Goal: Download file/media

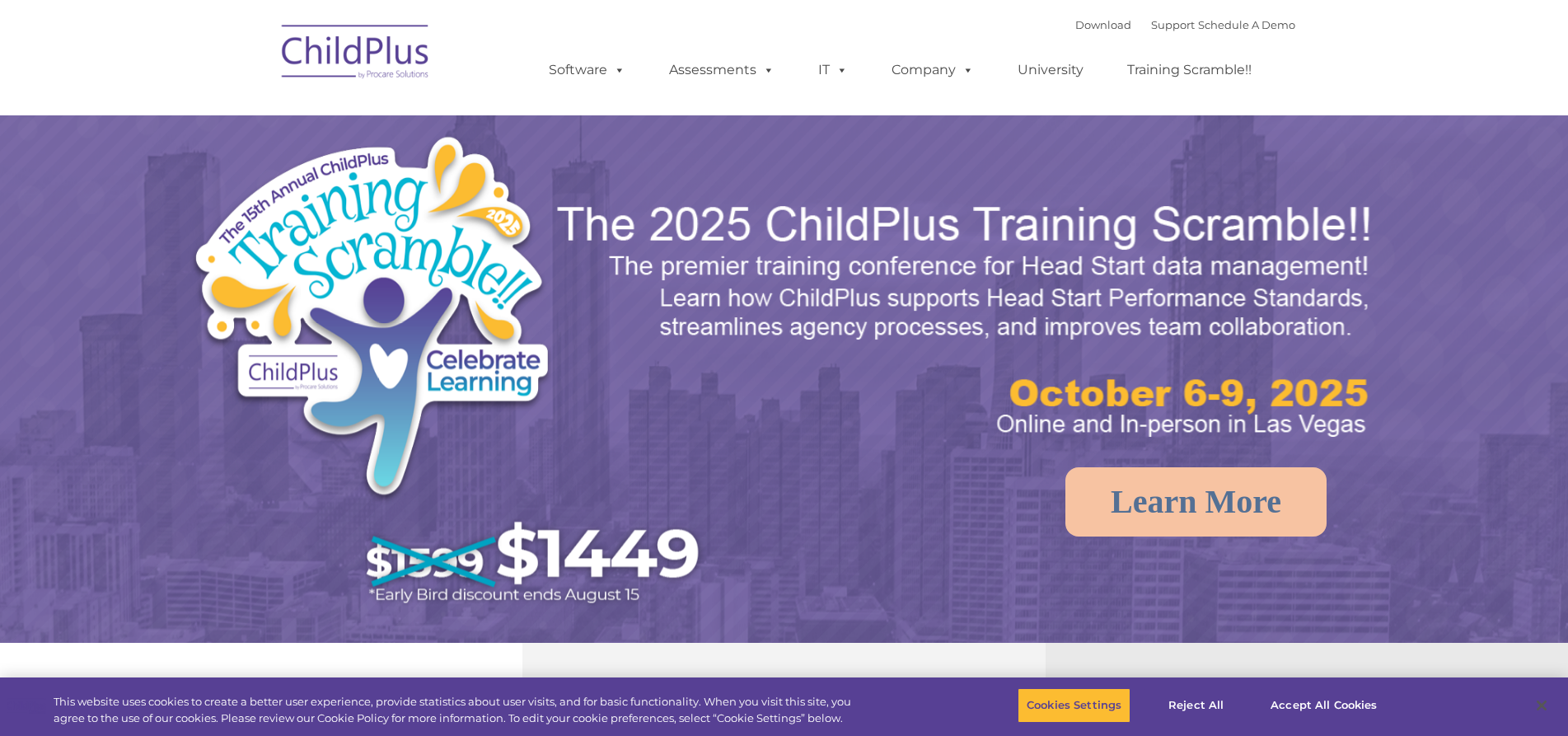
select select "MEDIUM"
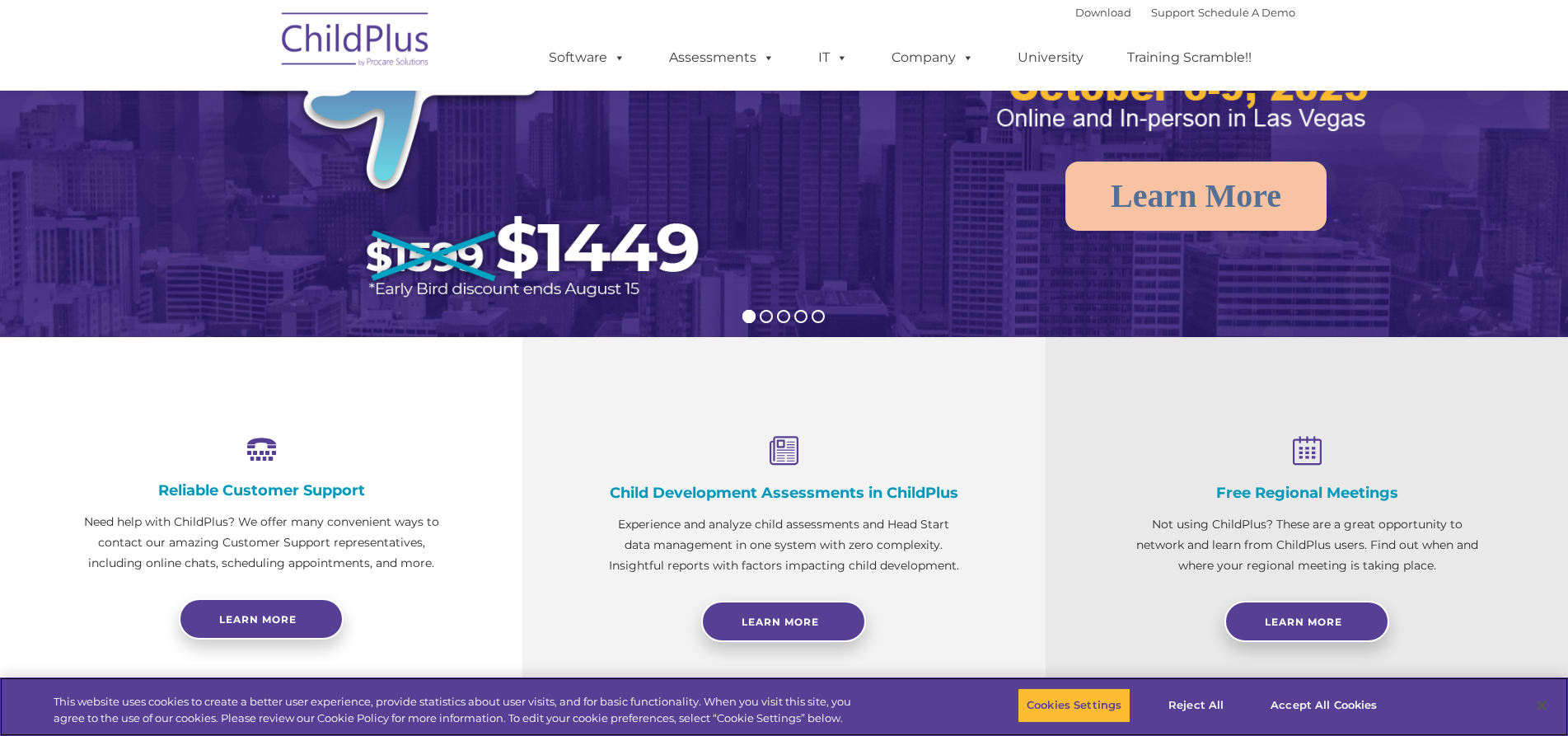
scroll to position [330, 0]
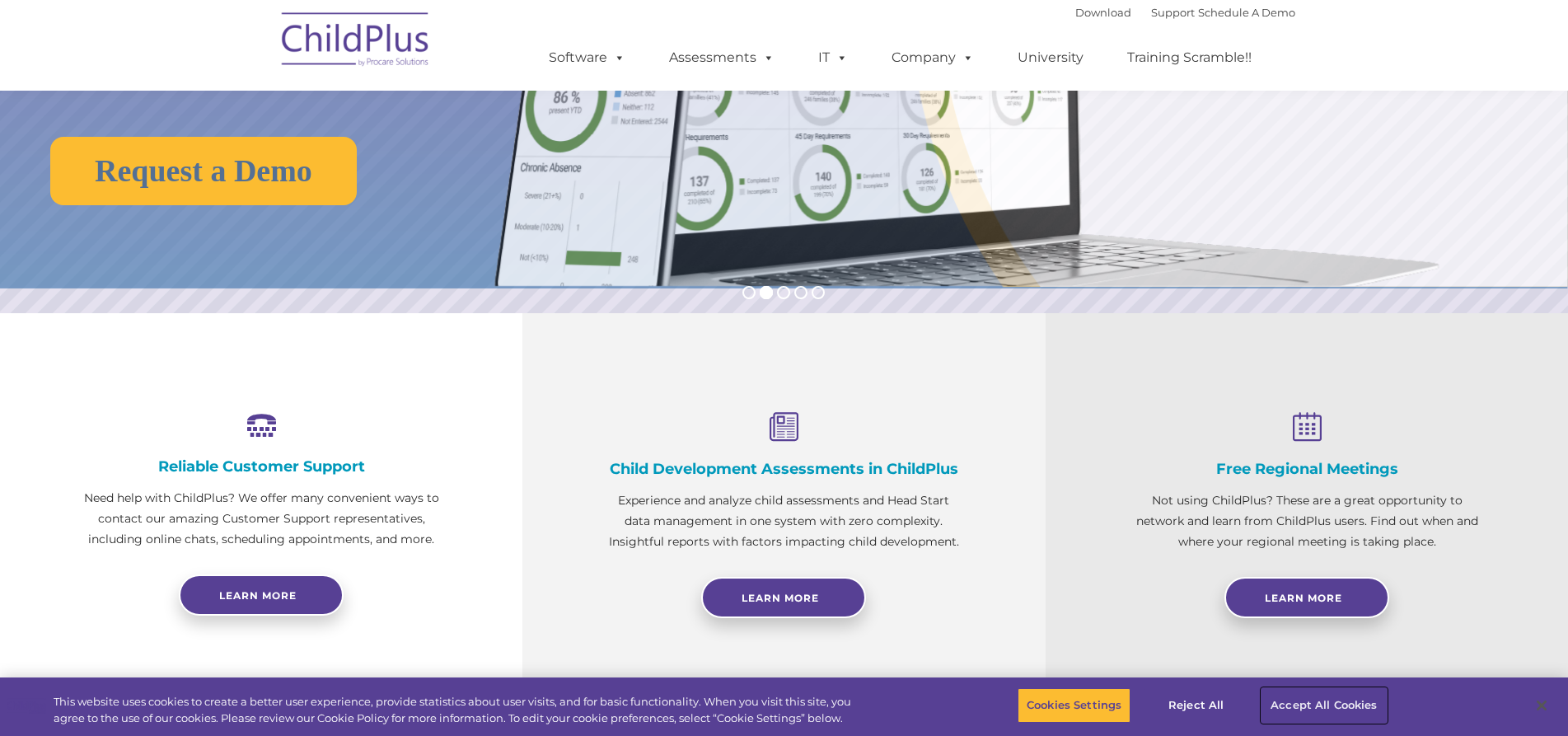
click at [1328, 707] on button "Accept All Cookies" at bounding box center [1323, 705] width 124 height 35
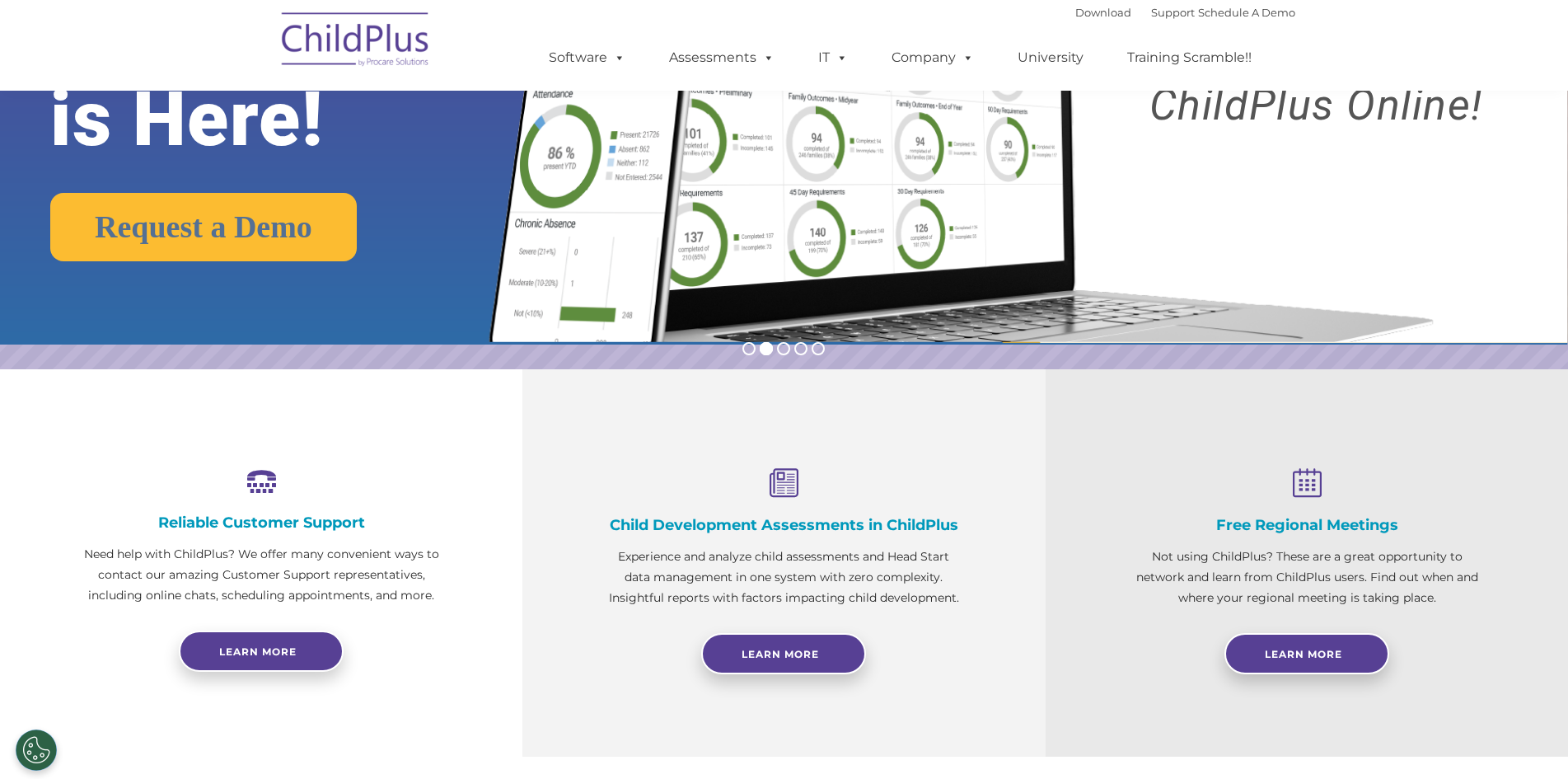
scroll to position [270, 0]
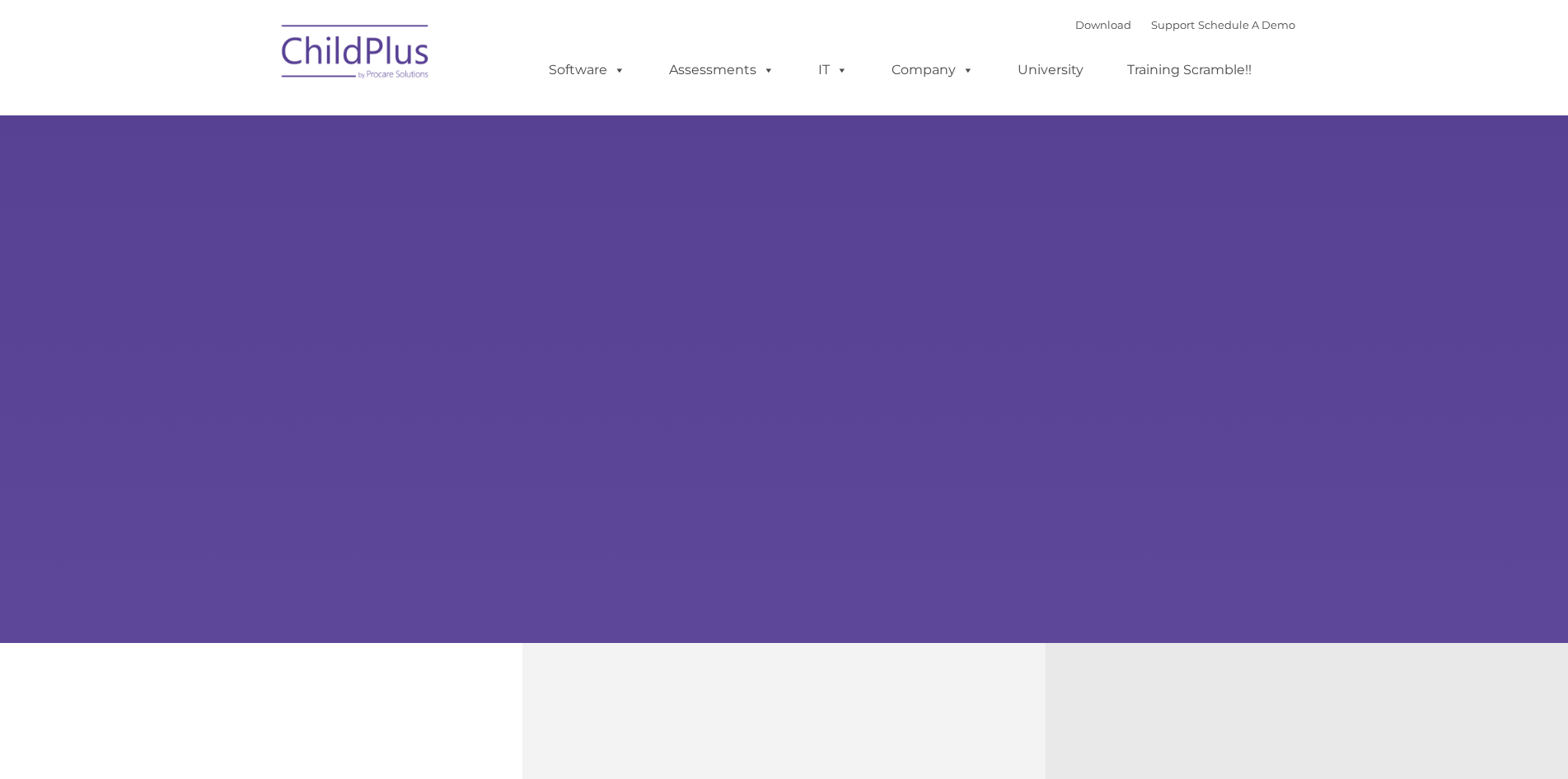
select select "MEDIUM"
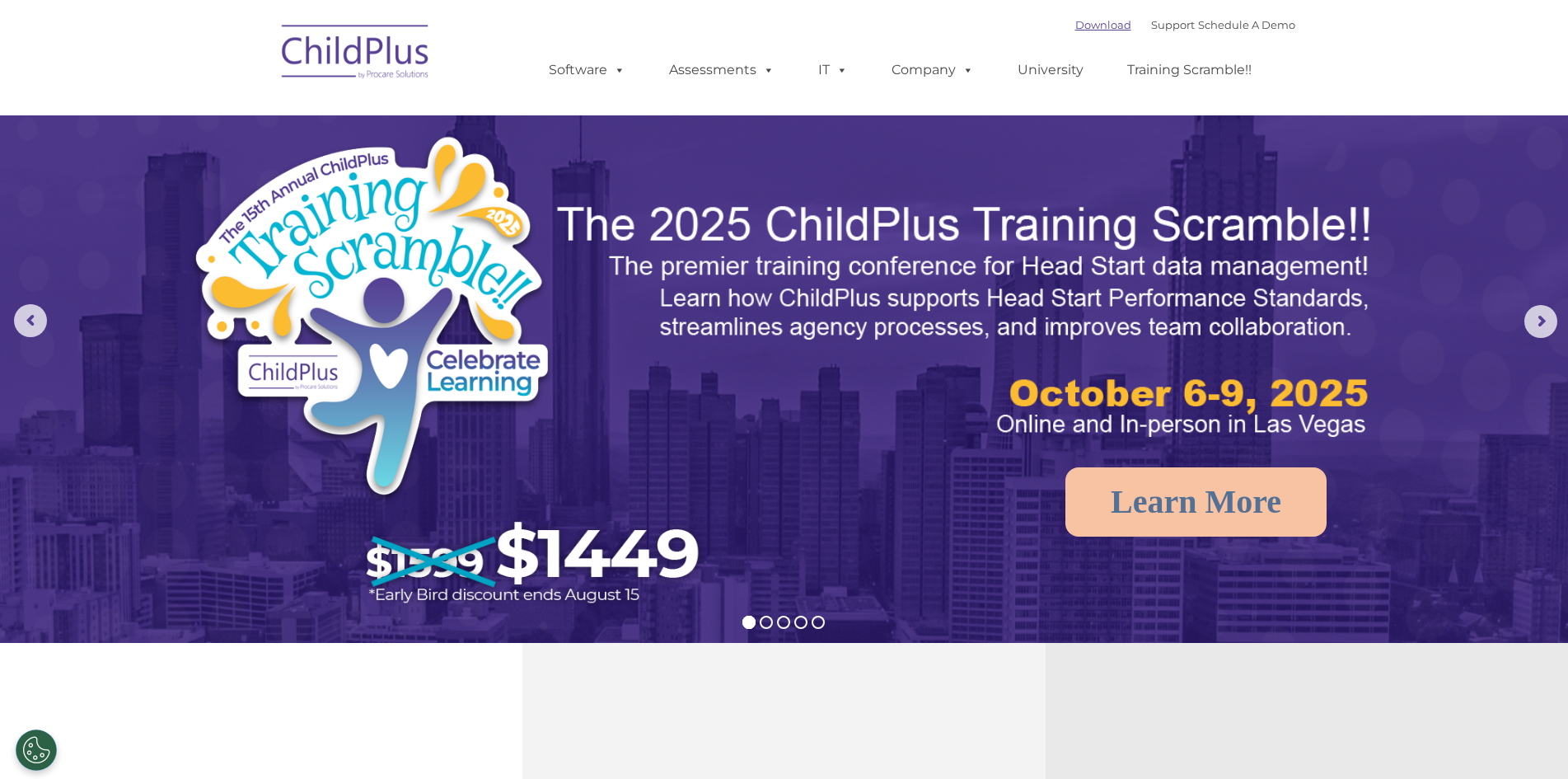
click at [1075, 26] on link "Download" at bounding box center [1103, 24] width 56 height 13
